Goal: Task Accomplishment & Management: Manage account settings

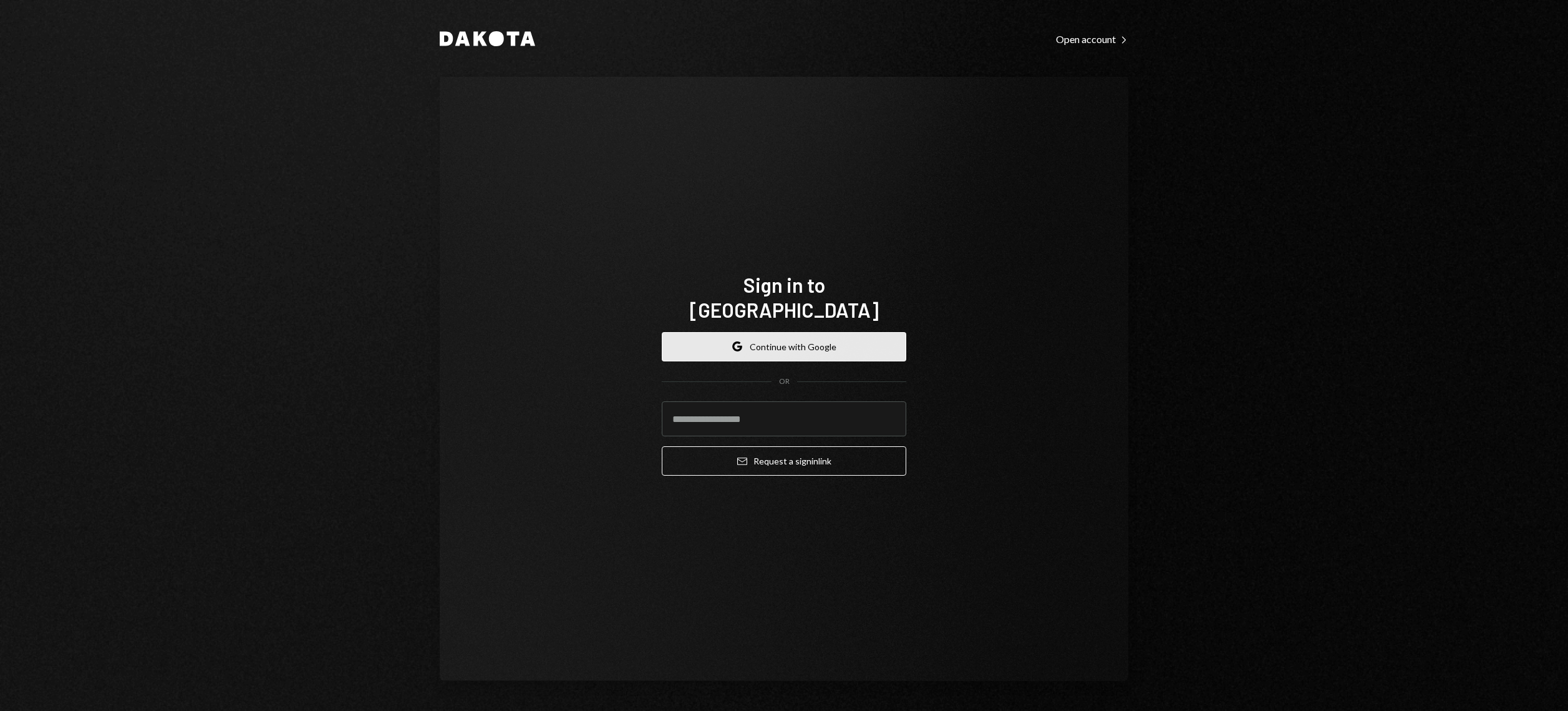
drag, startPoint x: 800, startPoint y: 330, endPoint x: 807, endPoint y: 336, distance: 9.2
click at [800, 332] on button "Google Continue with Google" at bounding box center [784, 346] width 245 height 29
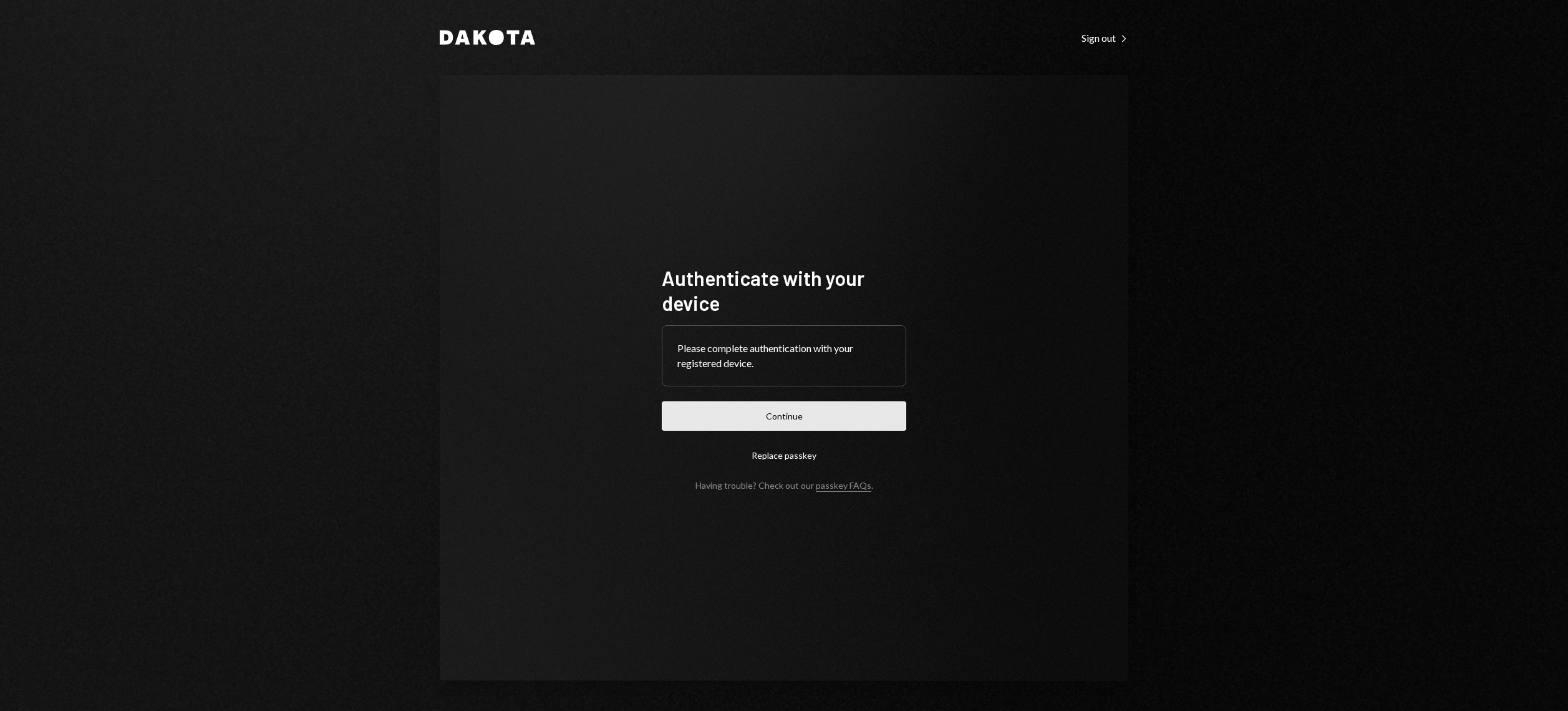
click at [809, 417] on button "Continue" at bounding box center [784, 415] width 245 height 29
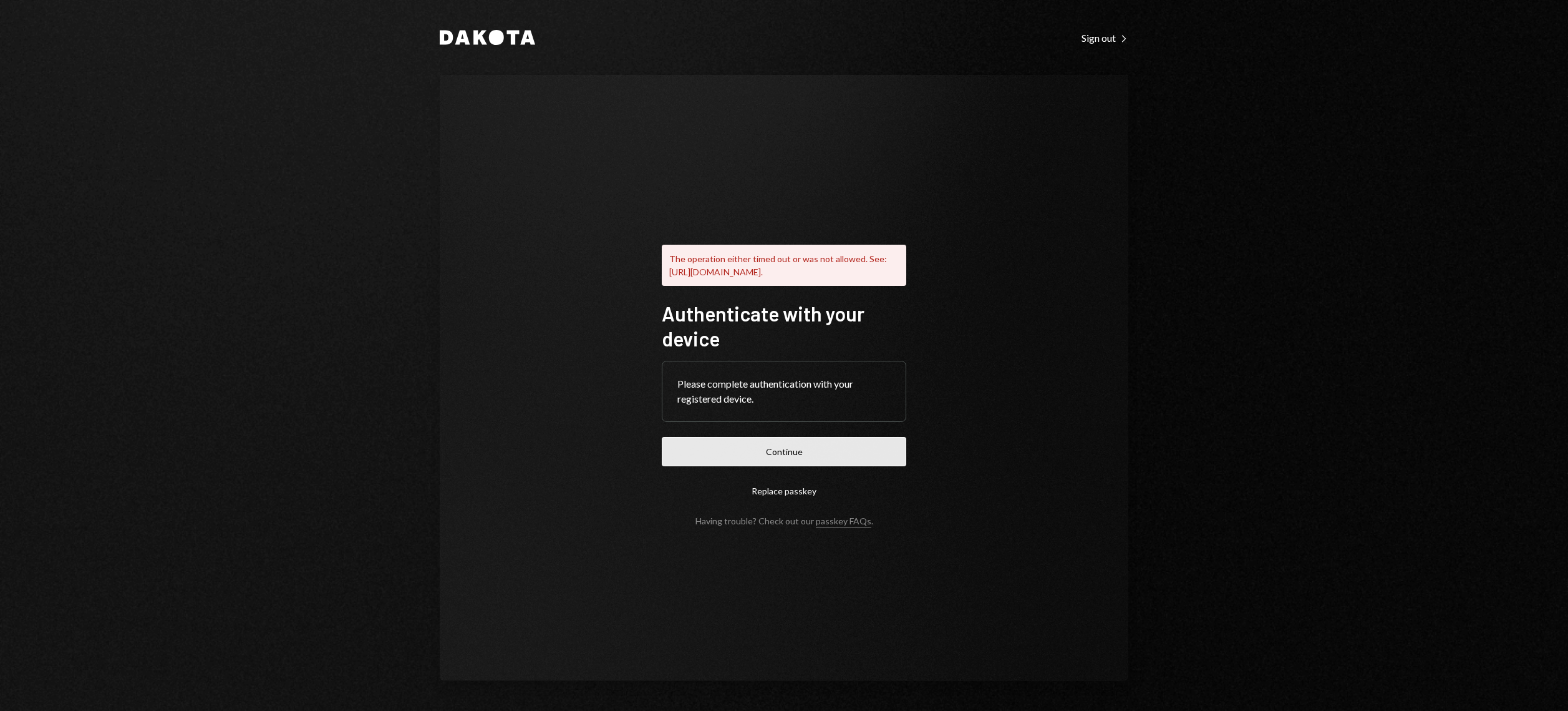
click at [808, 453] on button "Continue" at bounding box center [784, 451] width 245 height 29
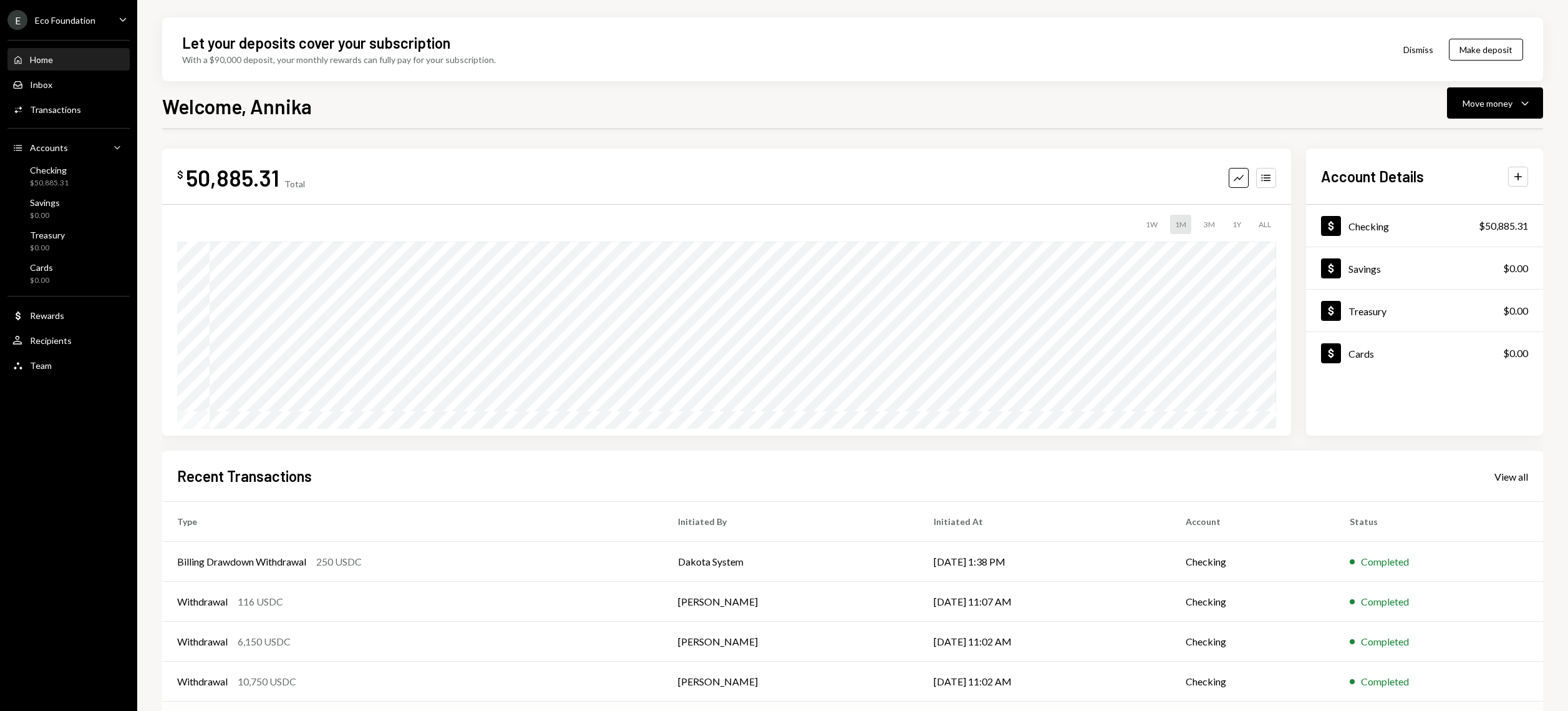
scroll to position [1, 0]
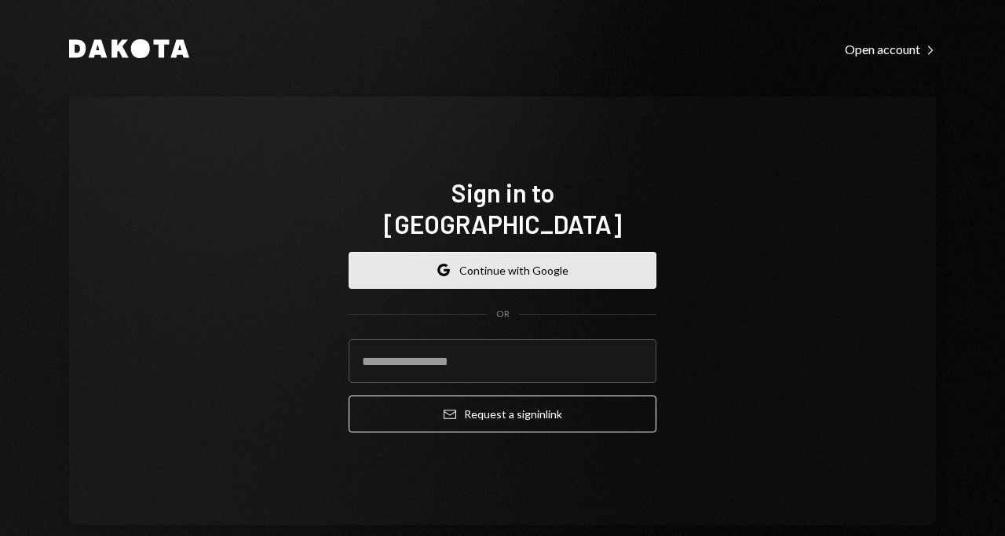
click at [565, 252] on button "Google Continue with Google" at bounding box center [503, 270] width 308 height 37
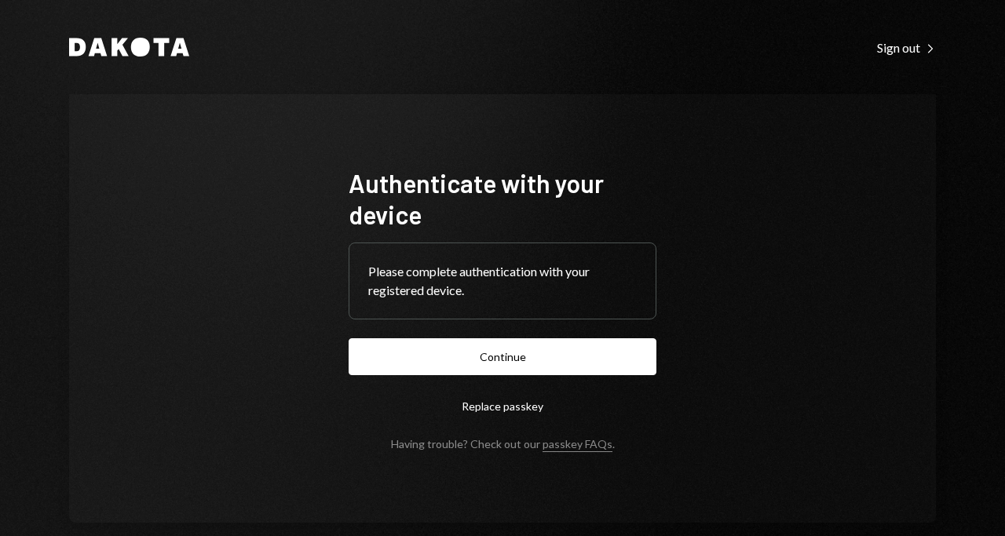
click at [569, 376] on form "Authenticate with your device Please complete authentication with your register…" at bounding box center [503, 309] width 308 height 284
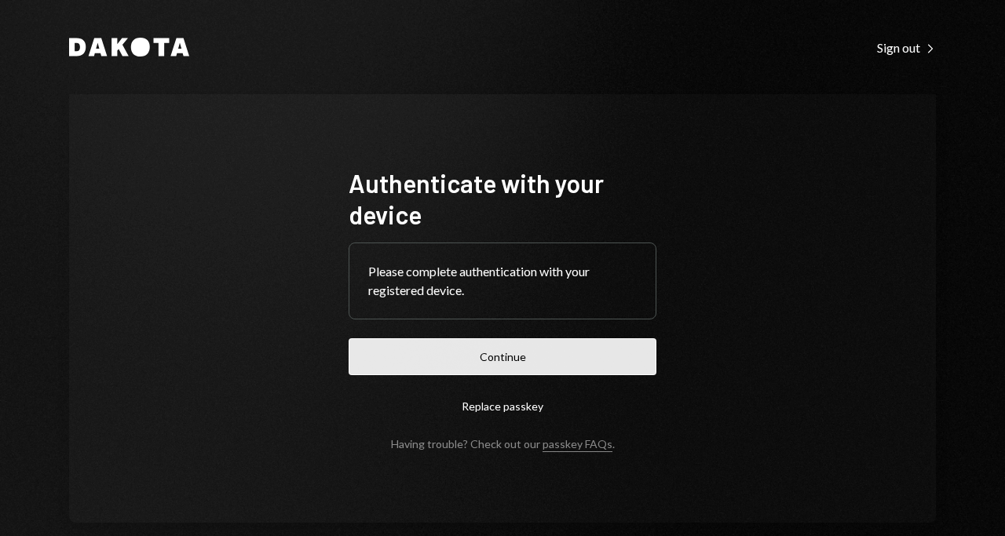
click at [577, 348] on button "Continue" at bounding box center [503, 357] width 308 height 37
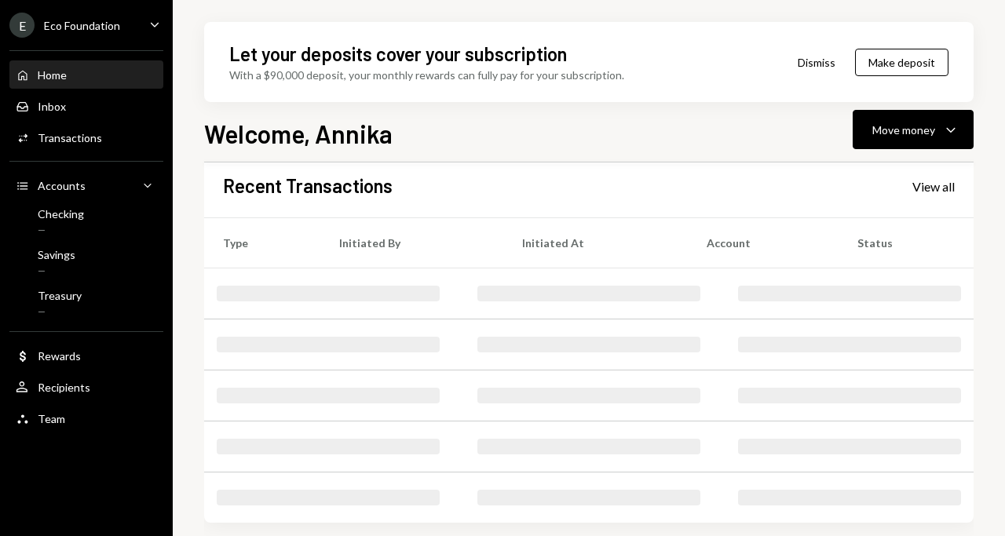
scroll to position [410, 0]
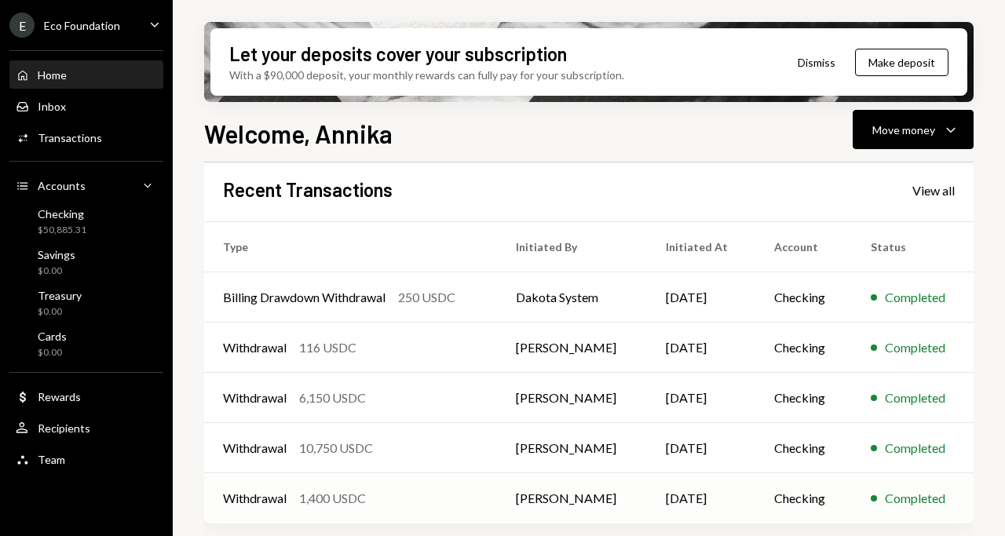
click at [689, 484] on td "09/05/2025" at bounding box center [701, 499] width 108 height 50
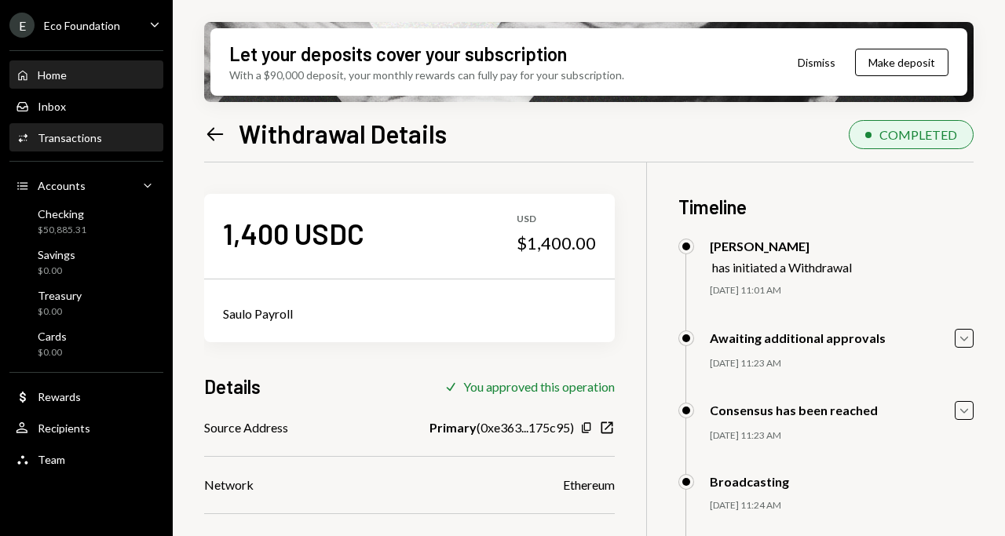
click at [71, 68] on div "Home Home" at bounding box center [86, 75] width 141 height 14
